Goal: Complete application form

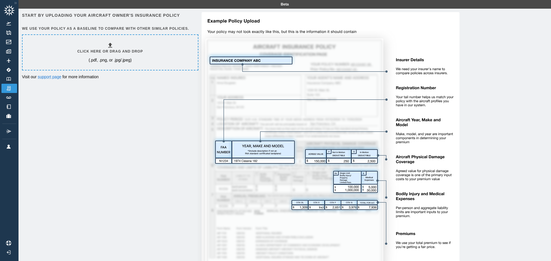
click at [111, 45] on icon at bounding box center [110, 45] width 4 height 5
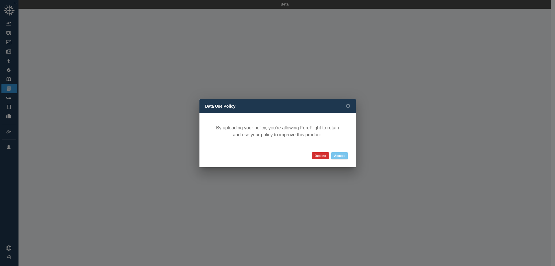
click at [337, 155] on button "Accept" at bounding box center [339, 155] width 16 height 7
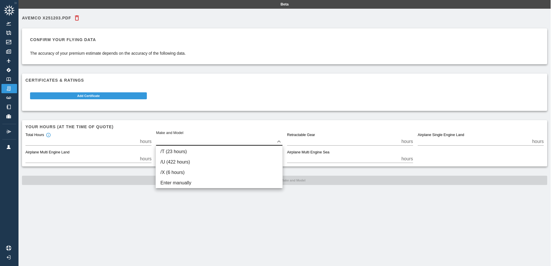
click at [279, 142] on body "Beta Avemco x251203.pdf Confirm your flying data The accuracy of your premium e…" at bounding box center [277, 133] width 555 height 266
click at [186, 163] on li "/U (422 hours)" at bounding box center [219, 162] width 127 height 10
type input "**"
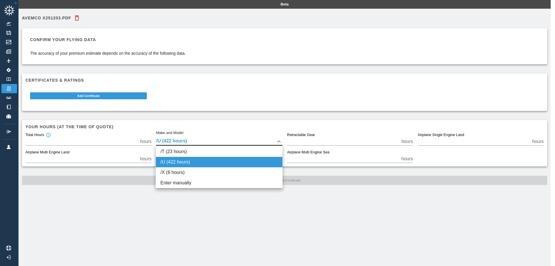
click at [281, 142] on body "Beta Avemco x251203.pdf Confirm your flying data The accuracy of your premium e…" at bounding box center [277, 133] width 555 height 266
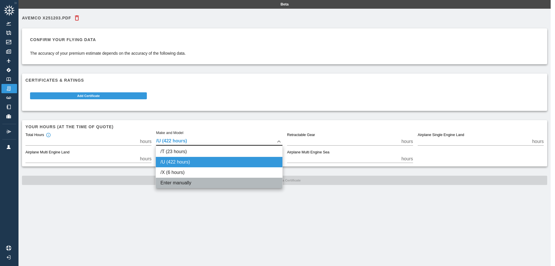
click at [197, 183] on li "Enter manually" at bounding box center [219, 182] width 127 height 10
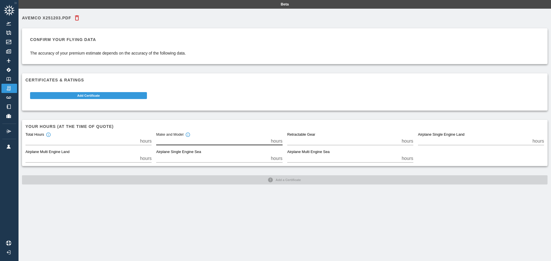
drag, startPoint x: 179, startPoint y: 140, endPoint x: 148, endPoint y: 142, distance: 31.0
click at [148, 142] on div "Total Hours *** hours Make and Model *** hours Retractable Gear * hours Airplan…" at bounding box center [282, 145] width 523 height 35
click at [209, 141] on input "*" at bounding box center [212, 141] width 112 height 8
click at [178, 142] on input "*" at bounding box center [212, 141] width 112 height 8
click at [157, 142] on input "*" at bounding box center [212, 141] width 112 height 8
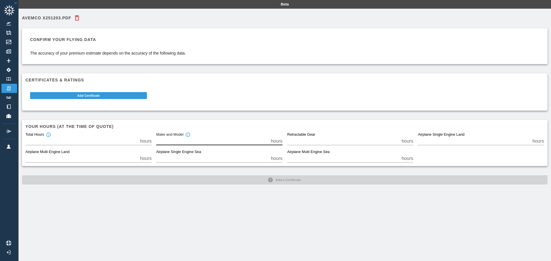
click at [268, 143] on input "*" at bounding box center [212, 141] width 112 height 8
click at [268, 139] on input "*" at bounding box center [212, 141] width 112 height 8
click at [158, 142] on input "*" at bounding box center [212, 141] width 112 height 8
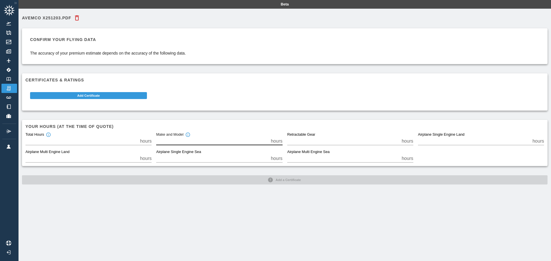
click at [219, 142] on input "*" at bounding box center [212, 141] width 112 height 8
type input "*"
click at [8, 80] on img at bounding box center [8, 79] width 6 height 4
